Goal: Task Accomplishment & Management: Use online tool/utility

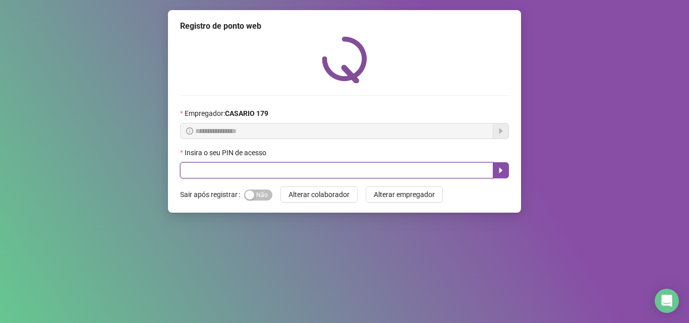
click at [215, 171] on input "text" at bounding box center [336, 170] width 313 height 16
type input "*****"
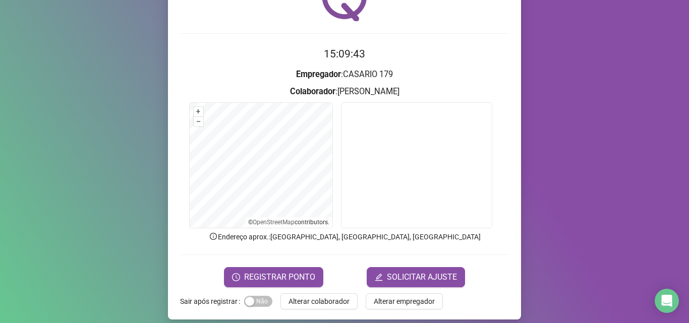
scroll to position [64, 0]
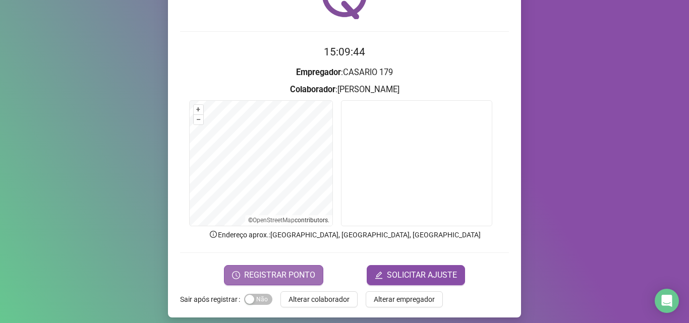
click at [259, 281] on span "REGISTRAR PONTO" at bounding box center [279, 275] width 71 height 12
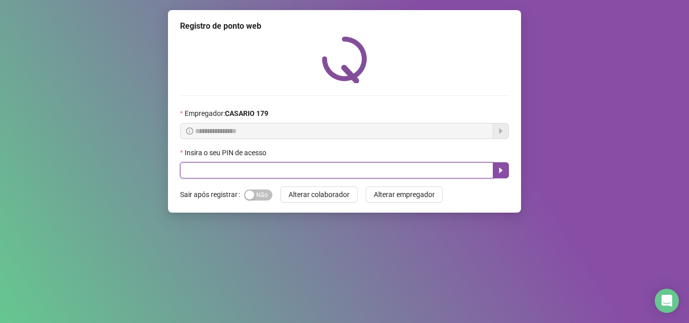
click at [227, 167] on input "text" at bounding box center [336, 170] width 313 height 16
type input "*****"
click at [505, 172] on icon "caret-right" at bounding box center [501, 171] width 8 height 8
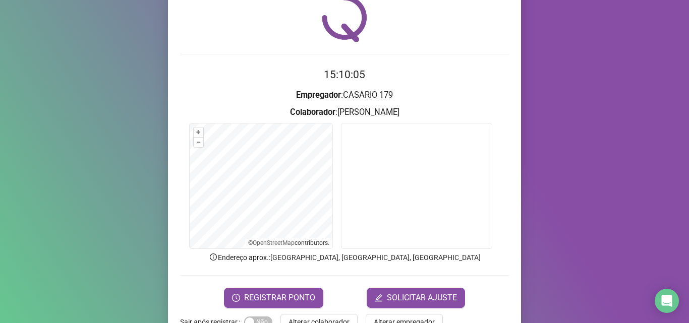
scroll to position [71, 0]
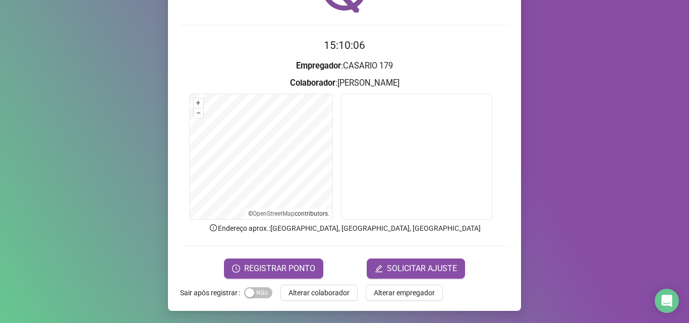
click at [305, 259] on button "REGISTRAR PONTO" at bounding box center [273, 269] width 99 height 20
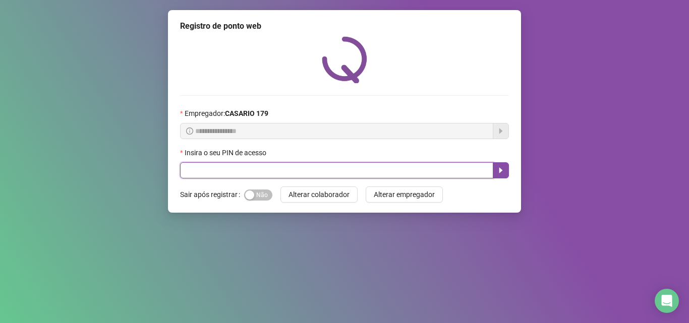
click at [242, 177] on input "text" at bounding box center [336, 170] width 313 height 16
type input "*****"
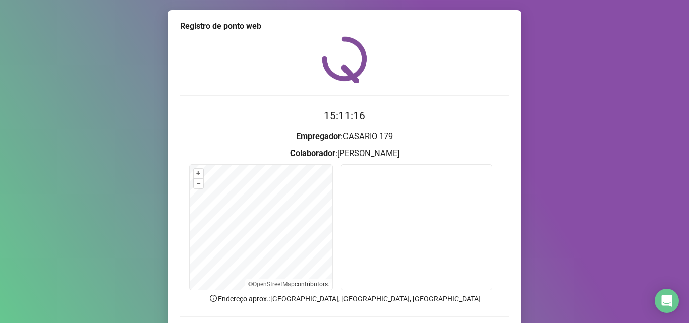
scroll to position [27, 0]
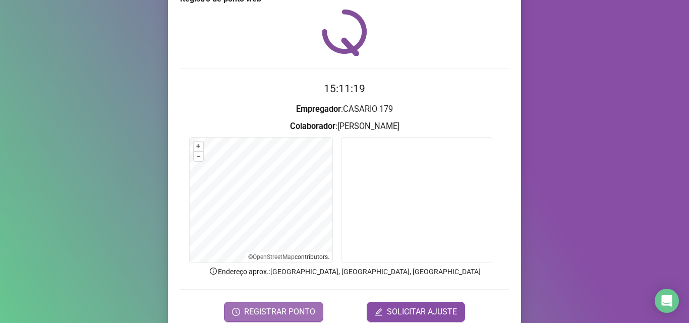
click at [250, 307] on span "REGISTRAR PONTO" at bounding box center [279, 312] width 71 height 12
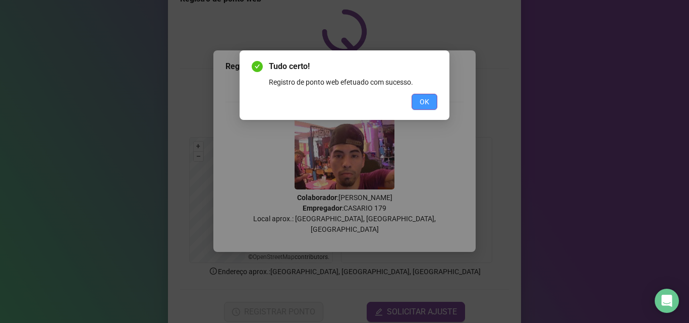
click at [424, 95] on button "OK" at bounding box center [425, 102] width 26 height 16
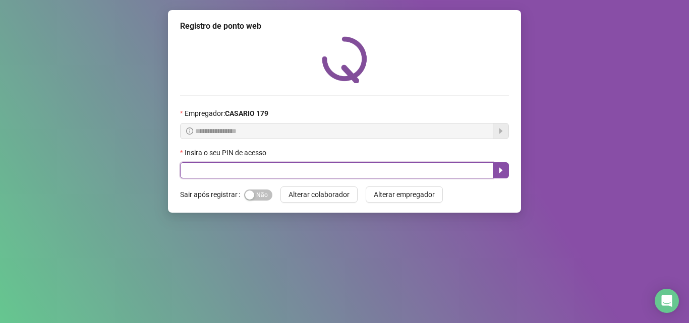
click at [187, 172] on input "text" at bounding box center [336, 170] width 313 height 16
type input "*****"
click at [505, 175] on button "button" at bounding box center [501, 170] width 16 height 16
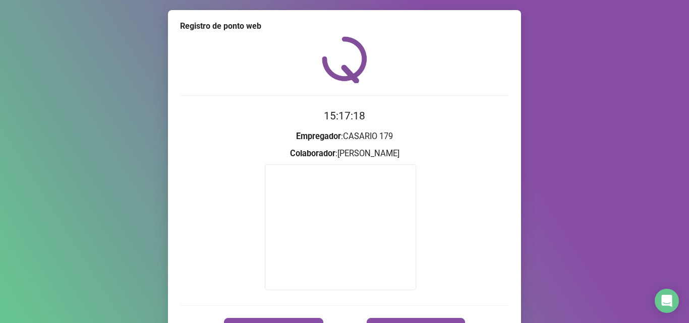
scroll to position [60, 0]
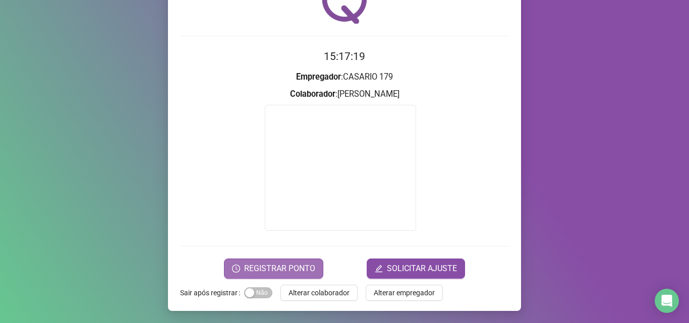
click at [272, 263] on span "REGISTRAR PONTO" at bounding box center [279, 269] width 71 height 12
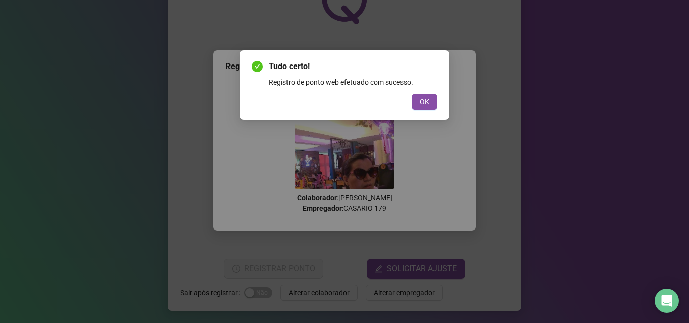
drag, startPoint x: 436, startPoint y: 97, endPoint x: 417, endPoint y: 112, distance: 24.4
click at [432, 100] on button "OK" at bounding box center [425, 102] width 26 height 16
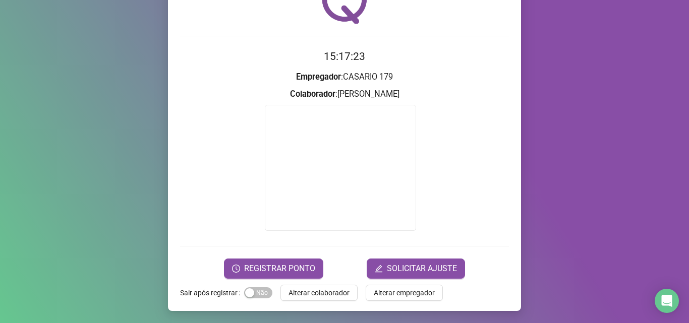
click at [295, 291] on span "Alterar colaborador" at bounding box center [319, 293] width 61 height 11
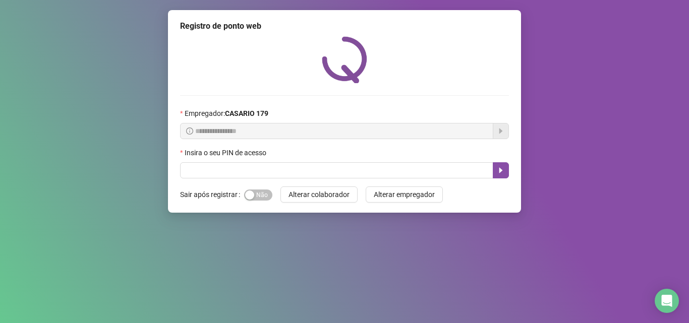
scroll to position [0, 0]
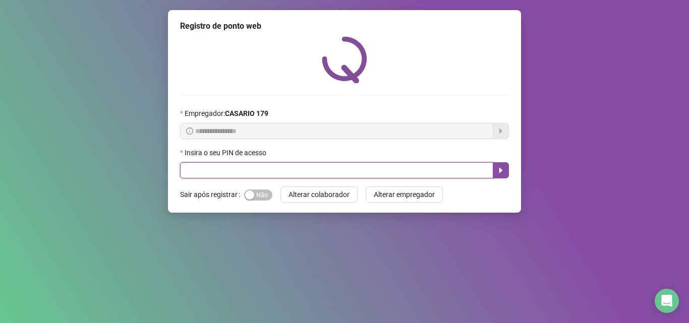
click at [235, 167] on input "text" at bounding box center [336, 170] width 313 height 16
type input "*****"
click at [504, 175] on button "button" at bounding box center [501, 170] width 16 height 16
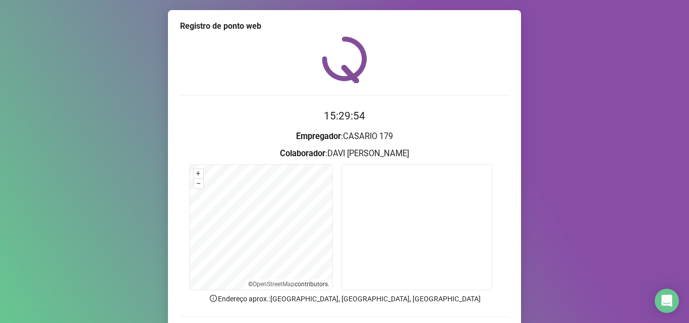
click at [529, 234] on div "Registro de ponto web 15:29:54 Empregador : CASARIO 179 Colaborador : [PERSON_N…" at bounding box center [344, 161] width 689 height 323
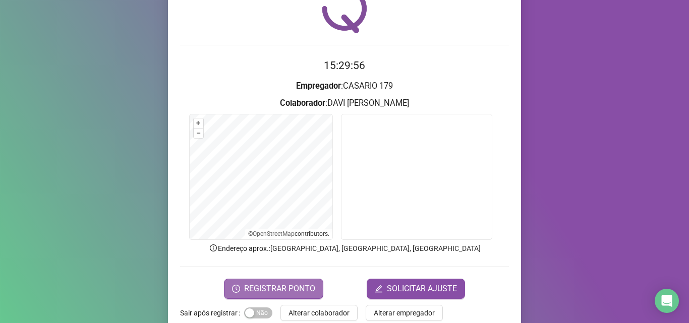
click at [286, 285] on span "REGISTRAR PONTO" at bounding box center [279, 289] width 71 height 12
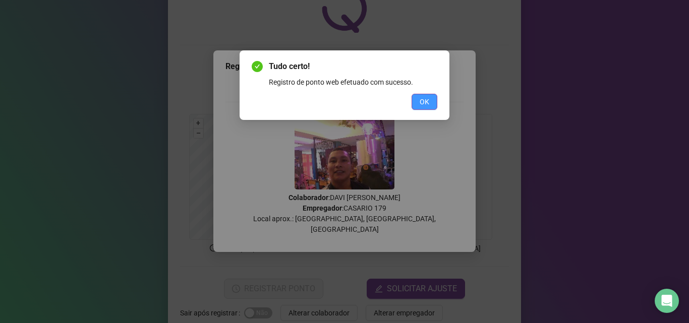
click at [421, 104] on span "OK" at bounding box center [425, 101] width 10 height 11
